Goal: Task Accomplishment & Management: Use online tool/utility

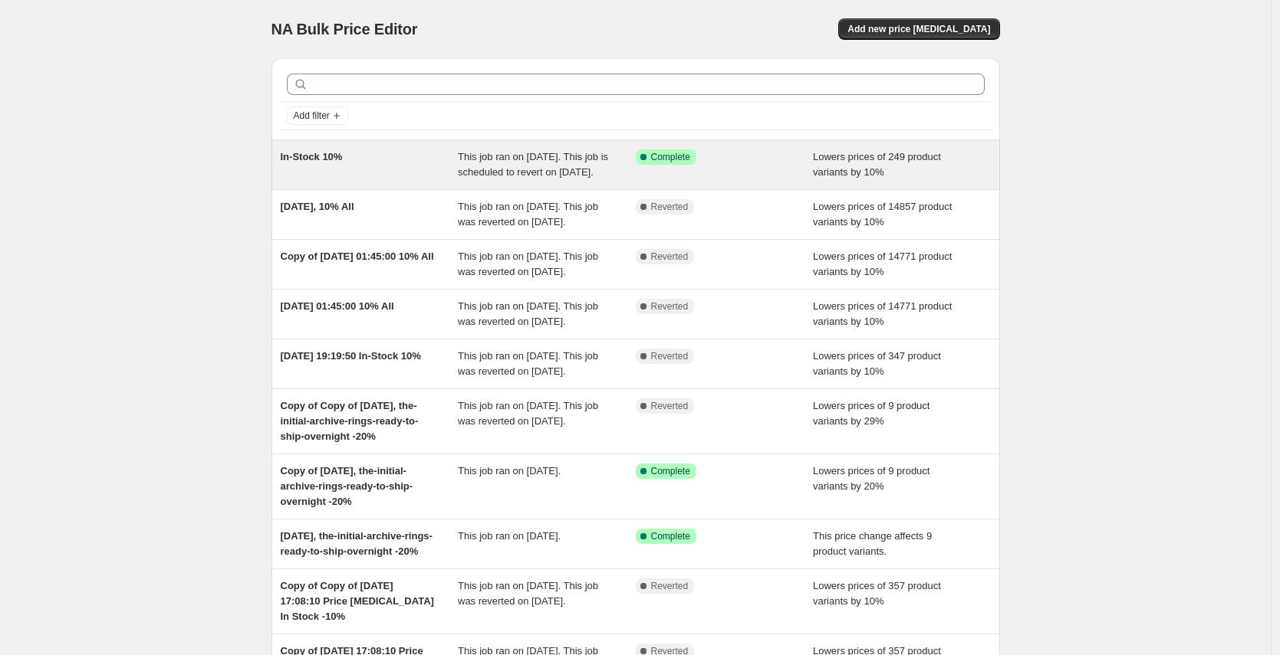
click at [370, 166] on div "In-Stock 10%" at bounding box center [370, 164] width 178 height 31
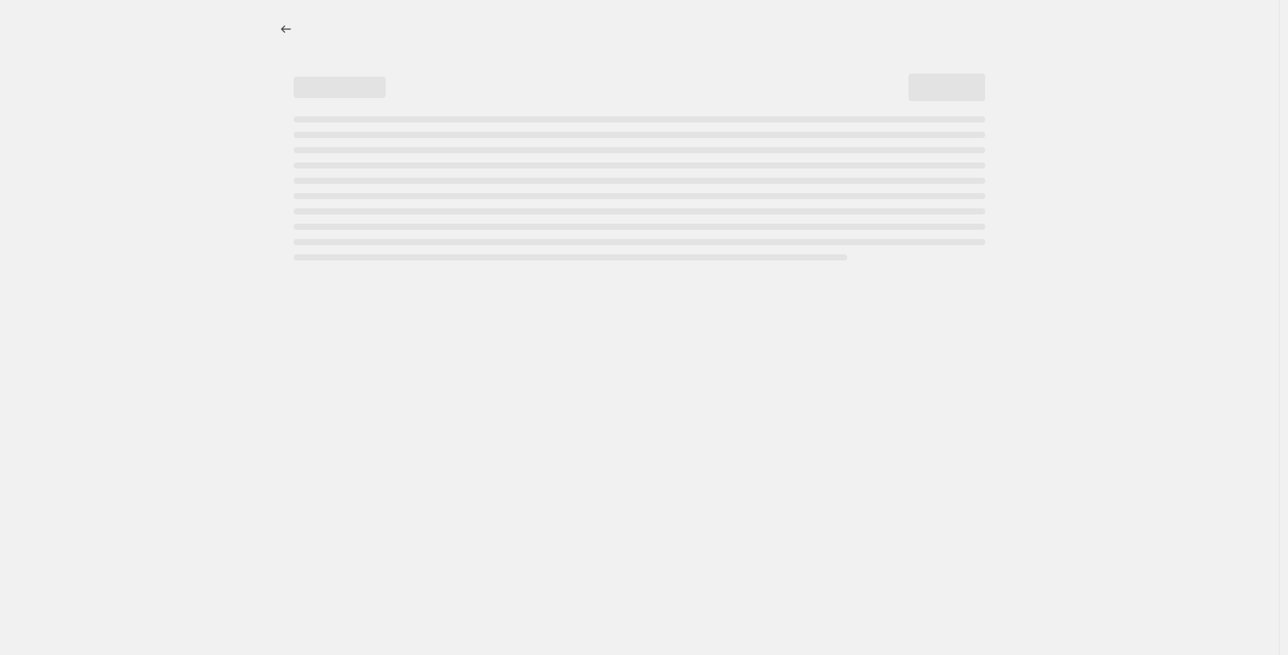
select select "percentage"
select select "collection"
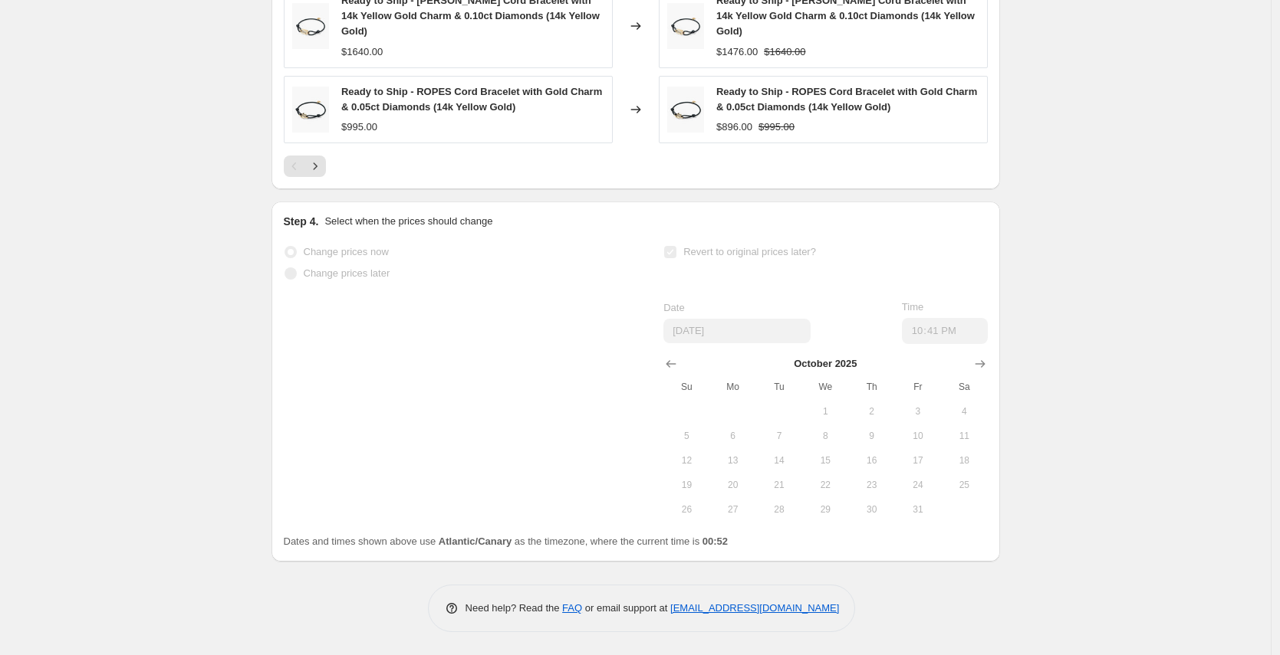
scroll to position [1479, 0]
click at [981, 361] on icon "Show next month, November 2025" at bounding box center [979, 363] width 15 height 15
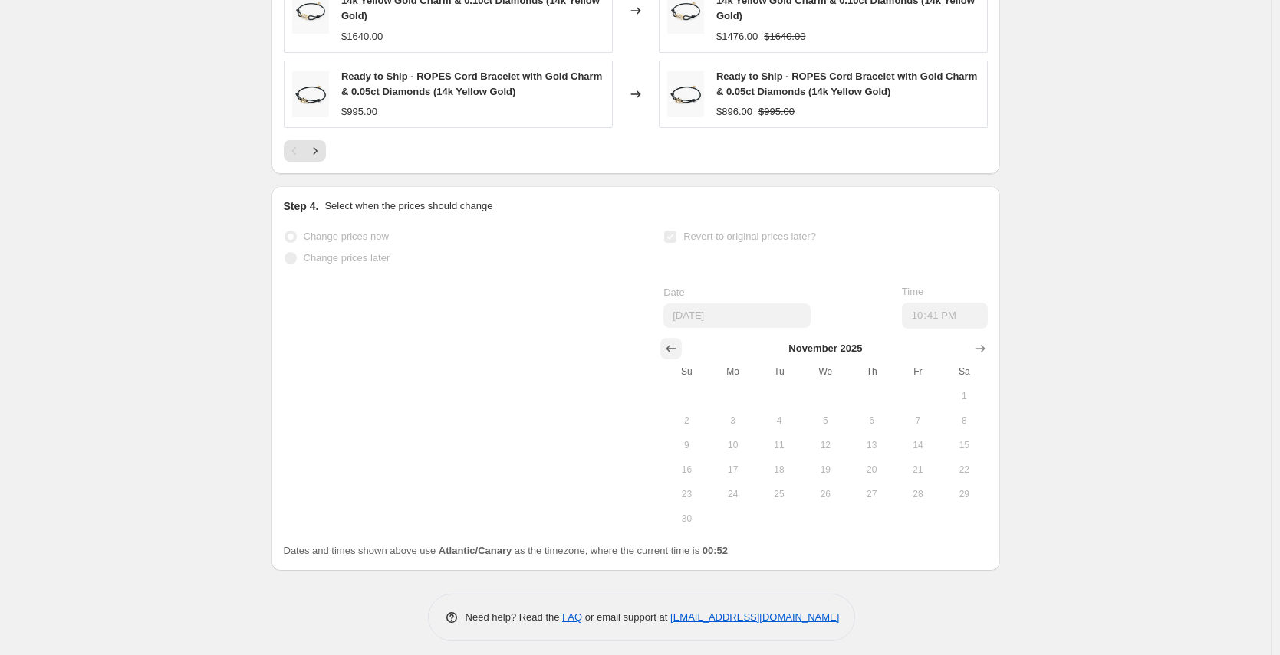
click at [672, 353] on icon "Show previous month, October 2025" at bounding box center [671, 349] width 10 height 8
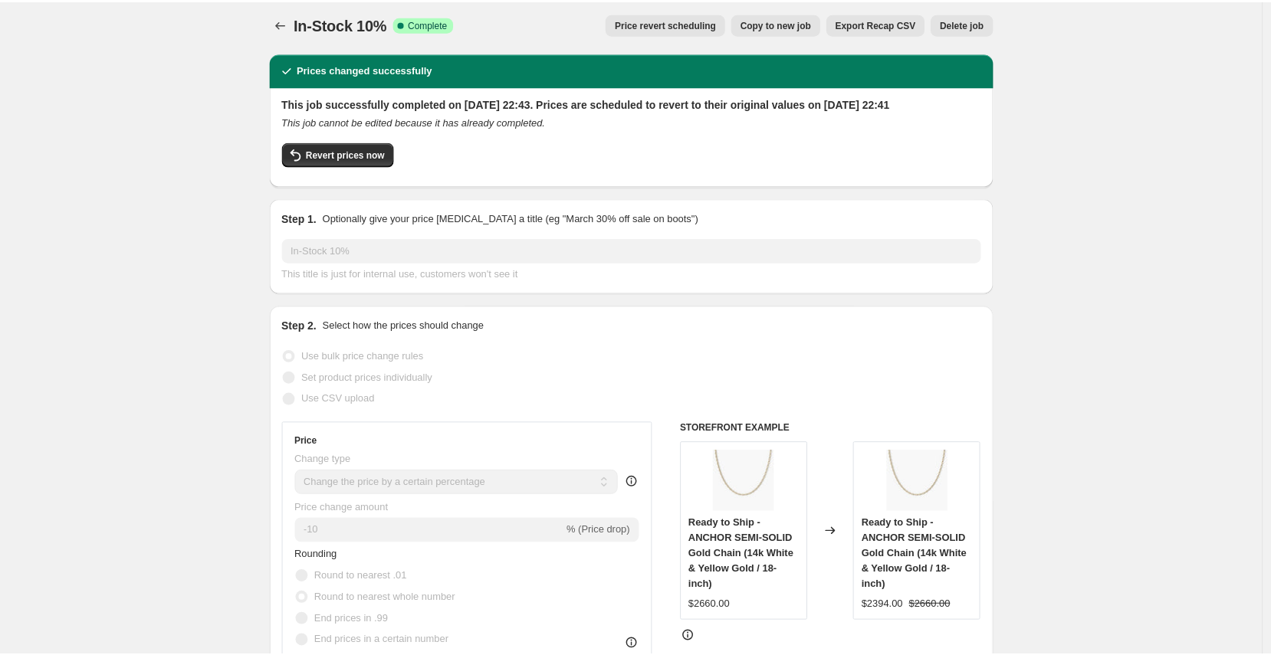
scroll to position [0, 0]
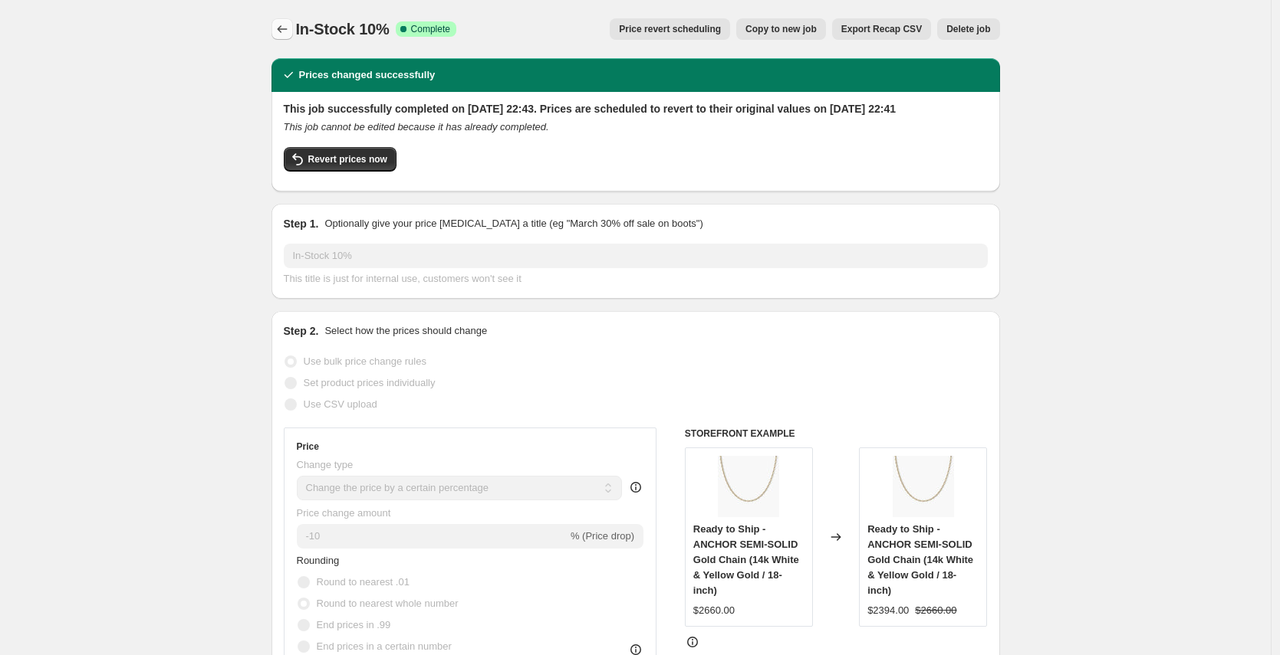
click at [285, 31] on icon "Price change jobs" at bounding box center [281, 28] width 15 height 15
